Goal: Communication & Community: Ask a question

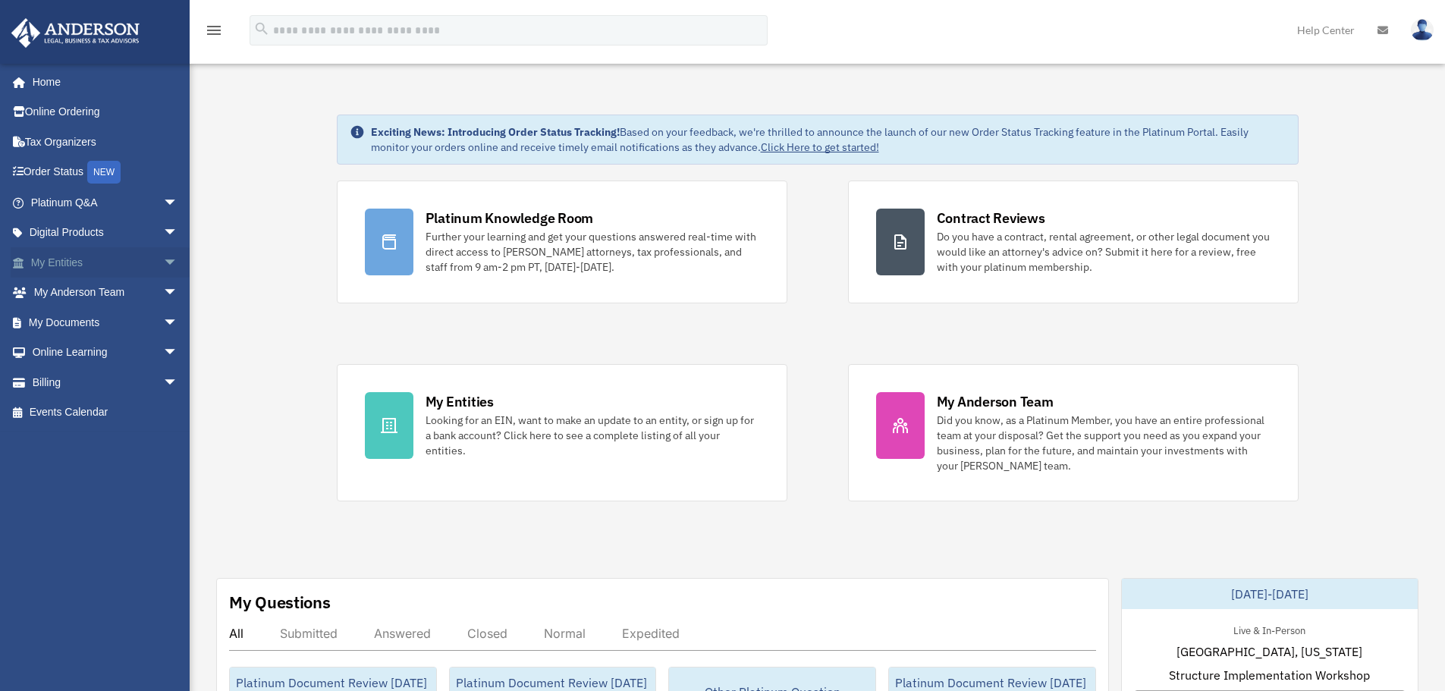
click at [163, 272] on span "arrow_drop_down" at bounding box center [178, 262] width 30 height 31
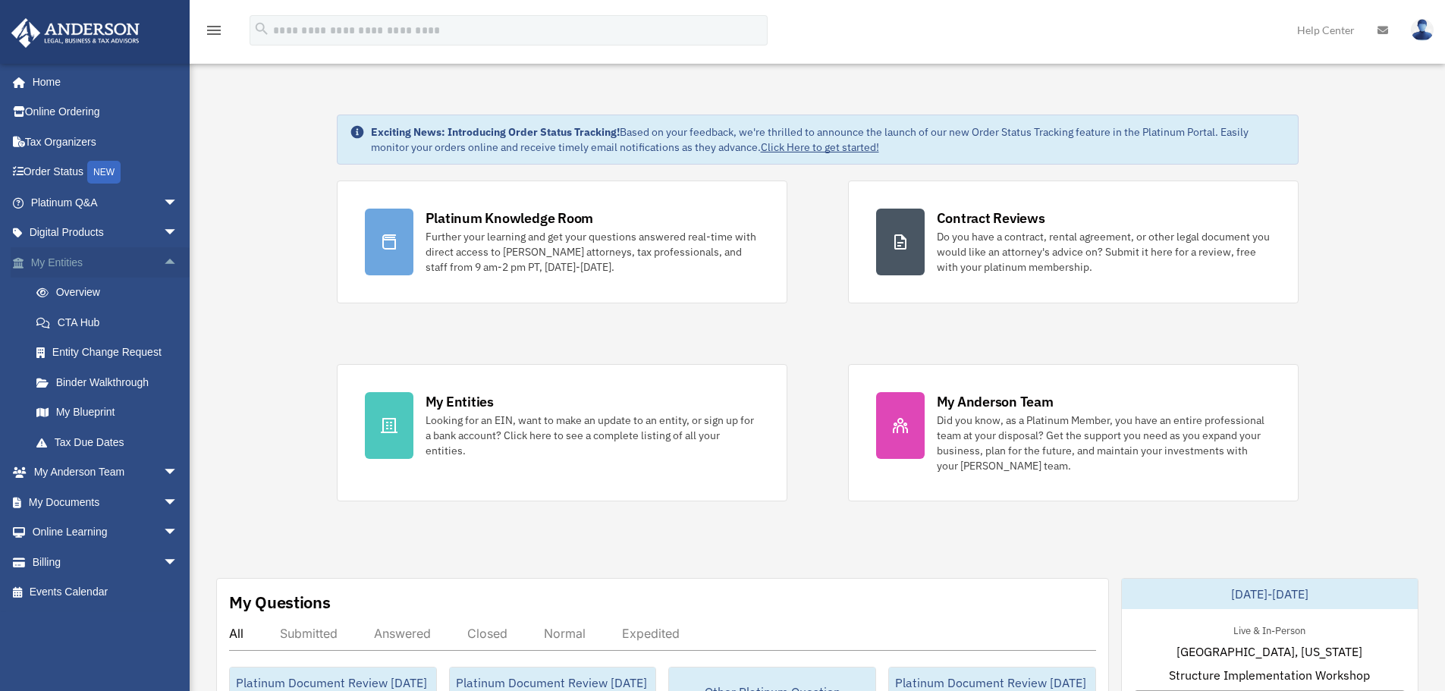
click at [163, 267] on span "arrow_drop_up" at bounding box center [178, 262] width 30 height 31
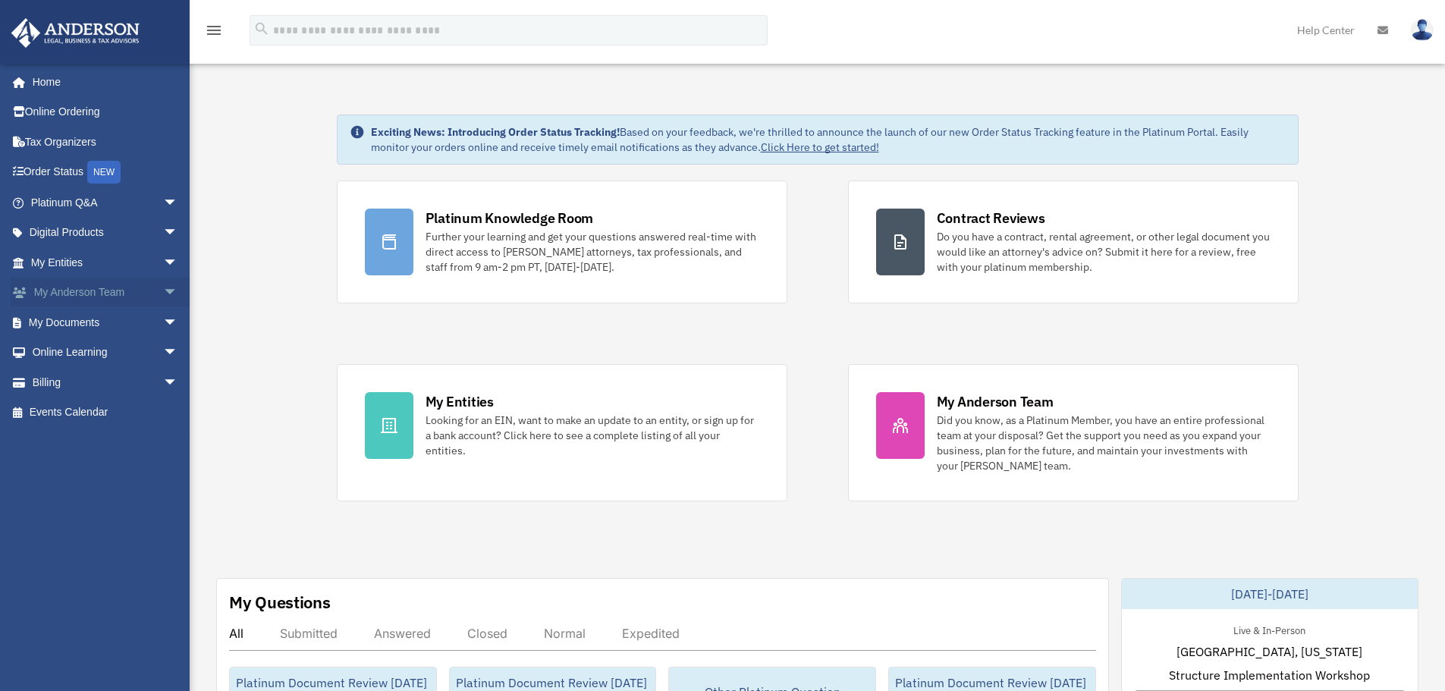
click at [163, 302] on span "arrow_drop_down" at bounding box center [178, 293] width 30 height 31
click at [163, 295] on span "arrow_drop_up" at bounding box center [178, 293] width 30 height 31
click at [163, 317] on span "arrow_drop_down" at bounding box center [178, 322] width 30 height 31
click at [165, 206] on span "arrow_drop_down" at bounding box center [178, 202] width 30 height 31
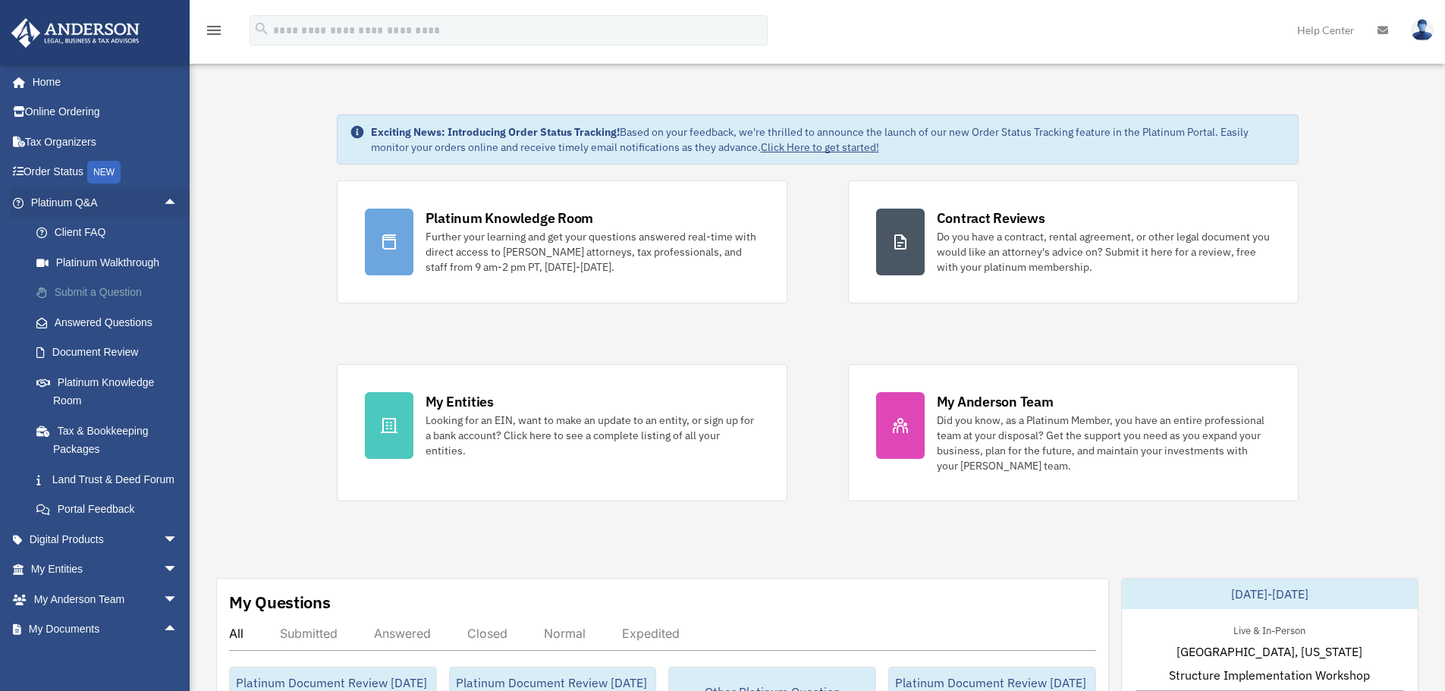
click at [131, 279] on link "Submit a Question" at bounding box center [111, 293] width 180 height 30
